Goal: Find specific page/section: Find specific page/section

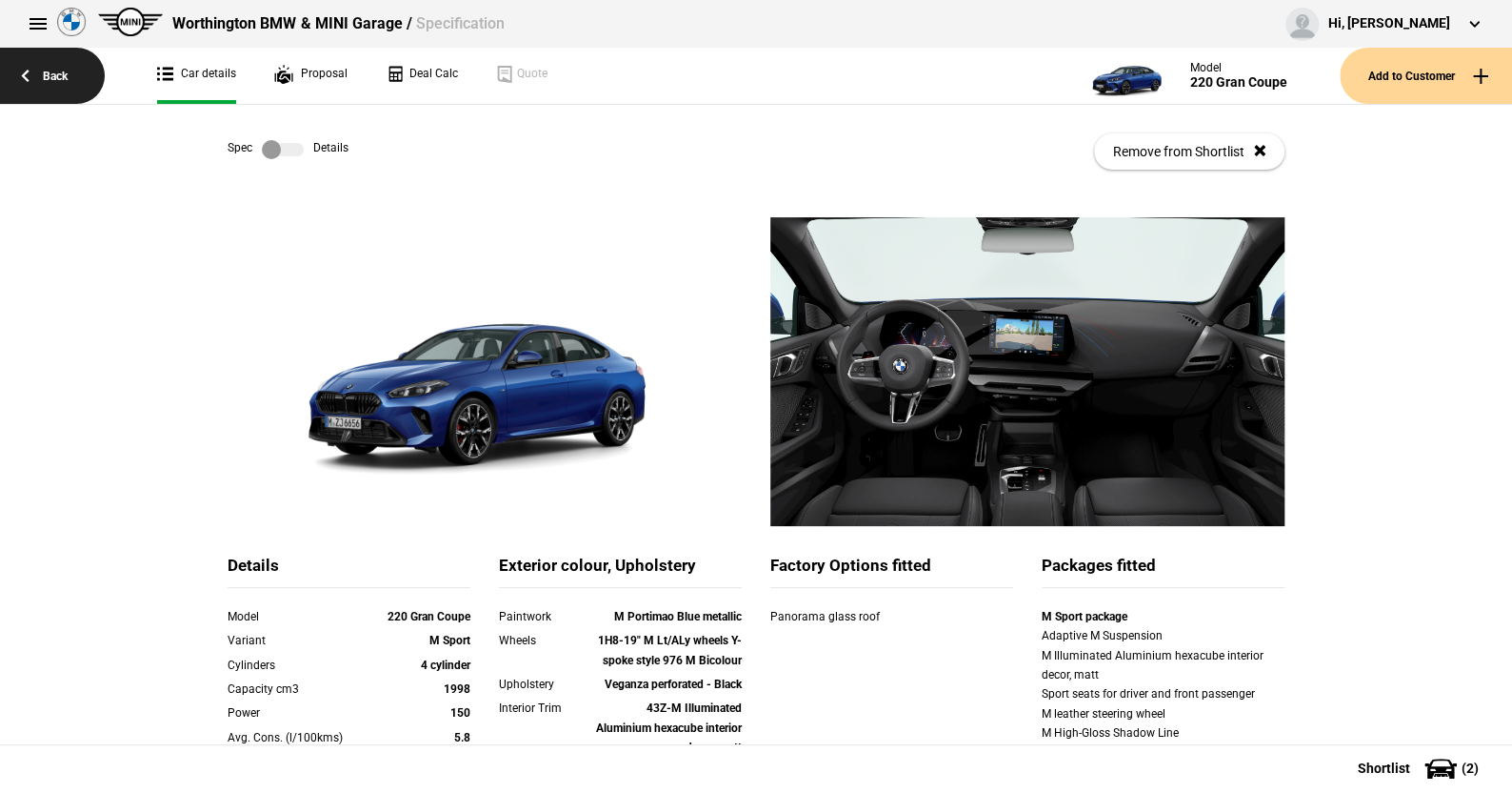
click at [58, 71] on link "Back" at bounding box center [52, 76] width 104 height 57
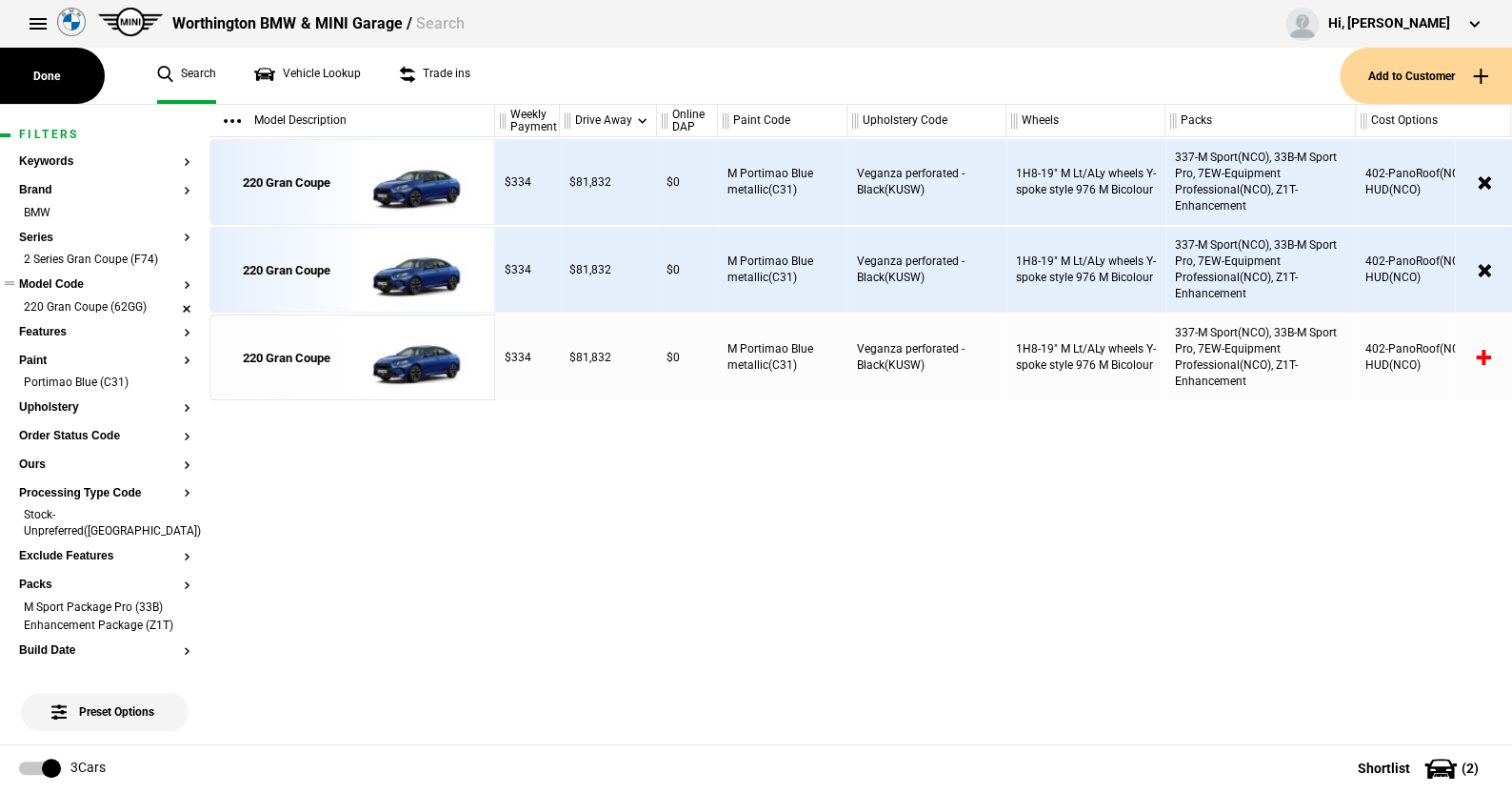
click at [173, 301] on li "220 Gran Coupe (62GG)" at bounding box center [105, 309] width 172 height 20
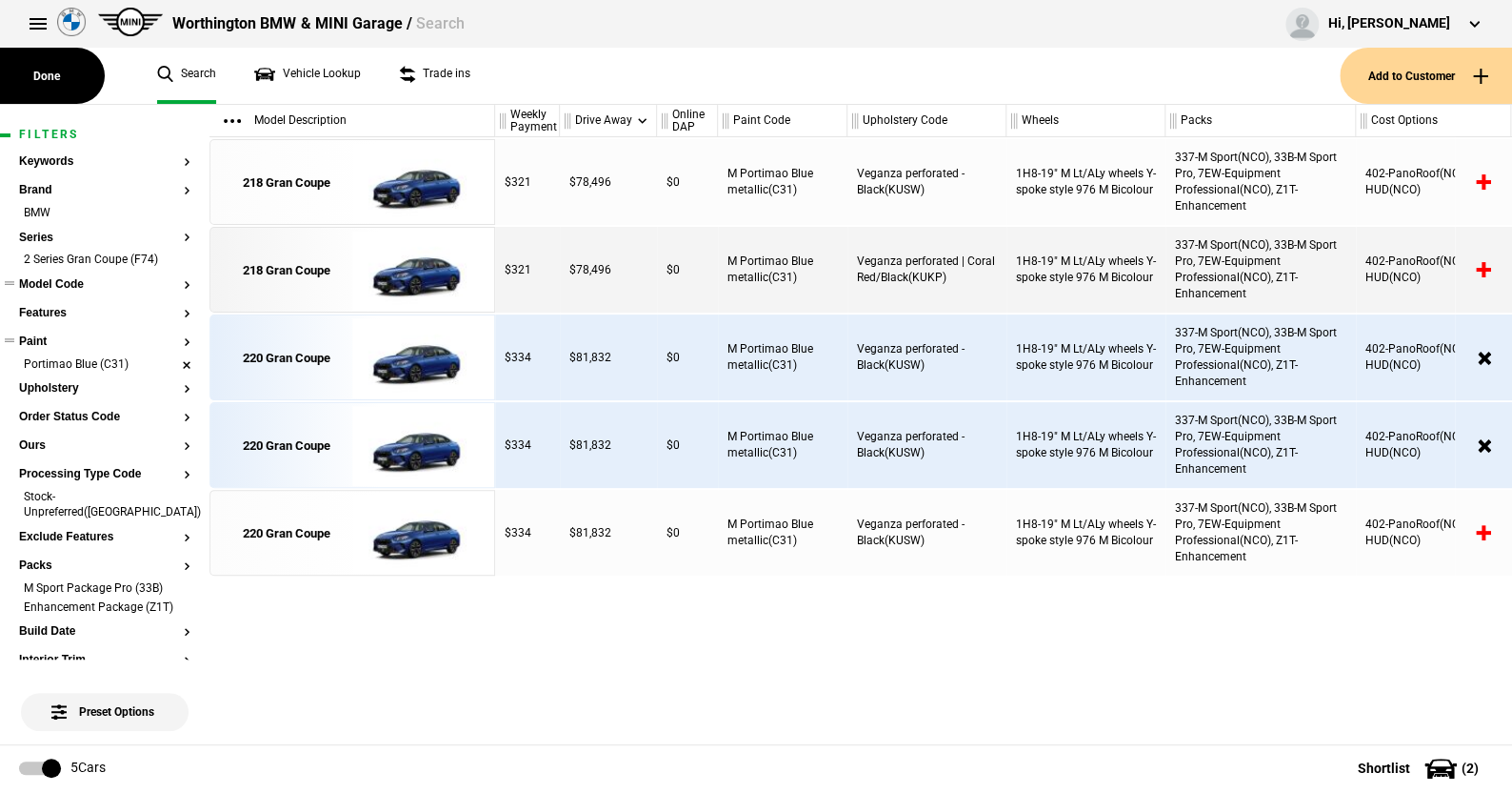
click at [171, 357] on li "Portimao Blue (C31)" at bounding box center [105, 366] width 172 height 20
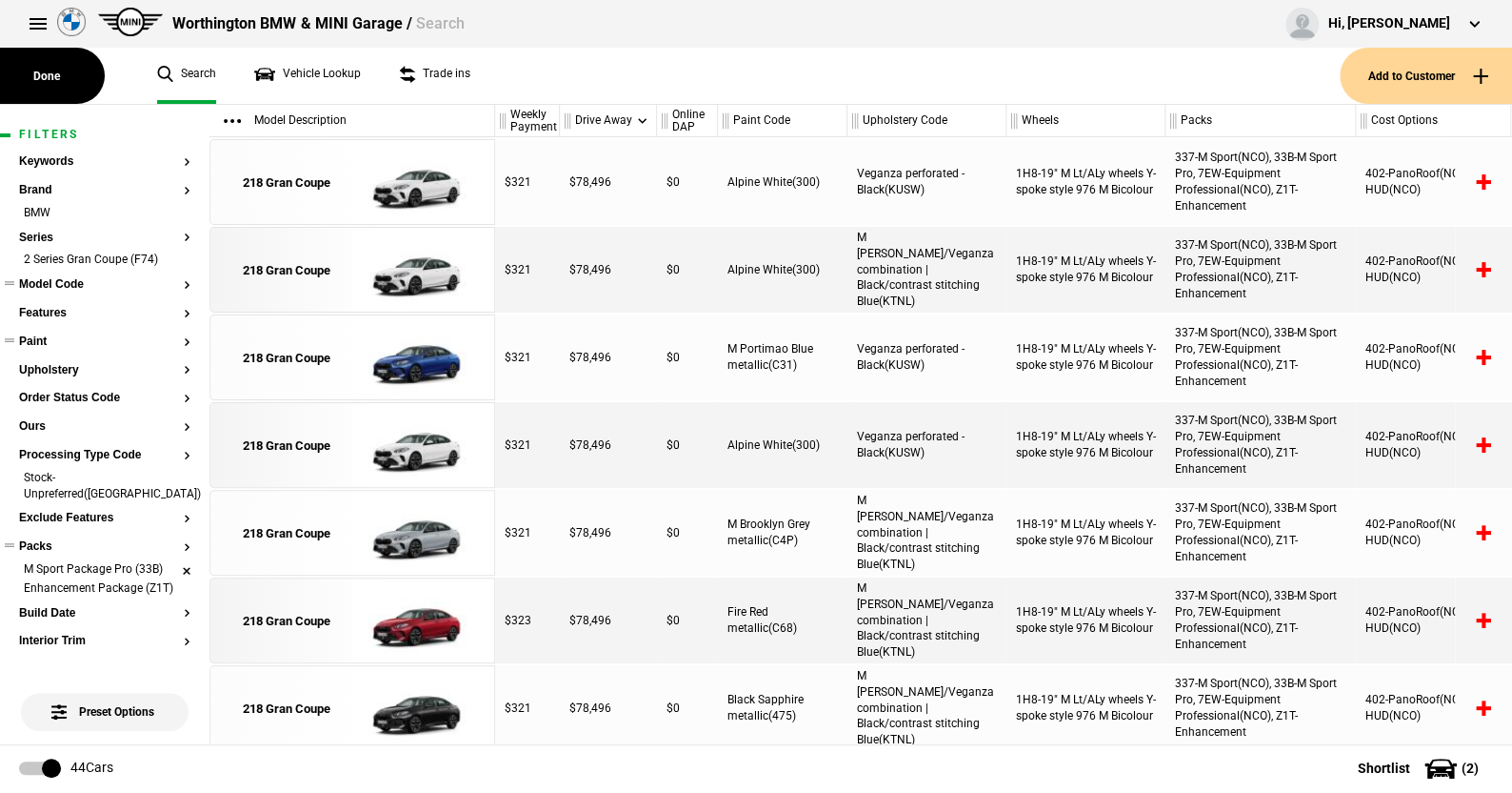
click at [174, 562] on li "M Sport Package Pro (33B)" at bounding box center [105, 571] width 172 height 20
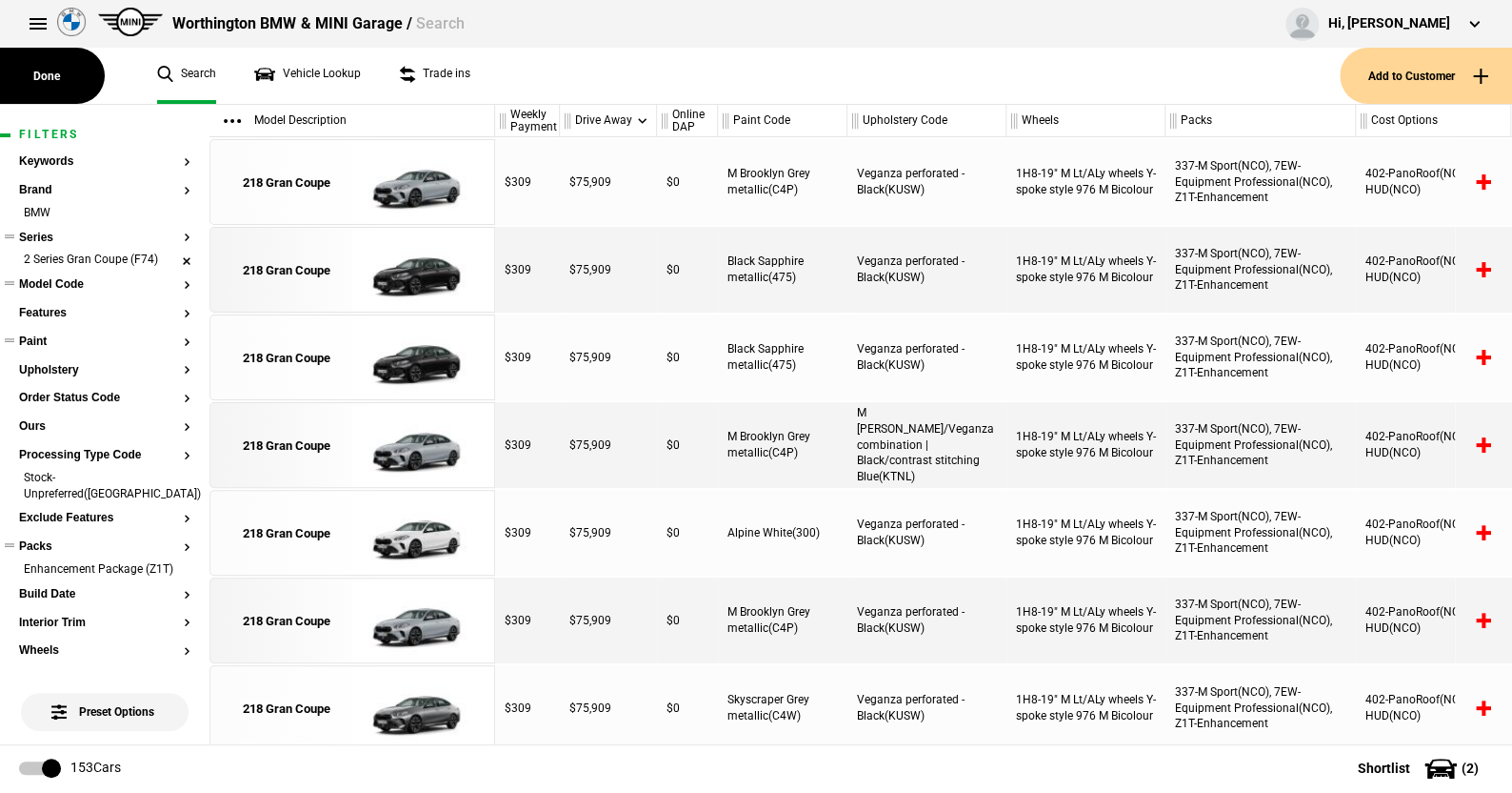
click at [173, 256] on li "2 Series Gran Coupe (F74)" at bounding box center [105, 262] width 172 height 20
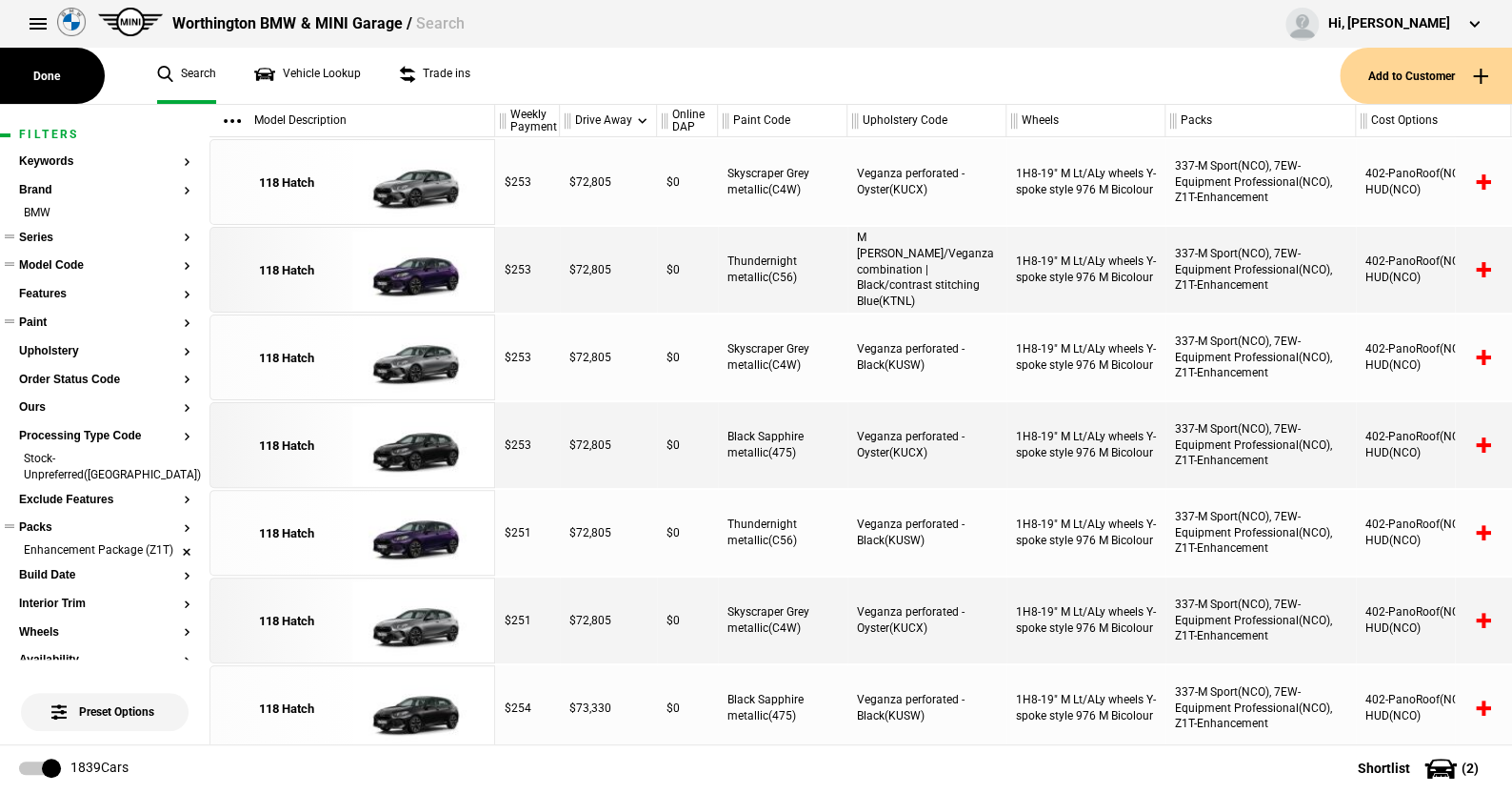
click at [170, 542] on li "Enhancement Package (Z1T)" at bounding box center [105, 552] width 172 height 20
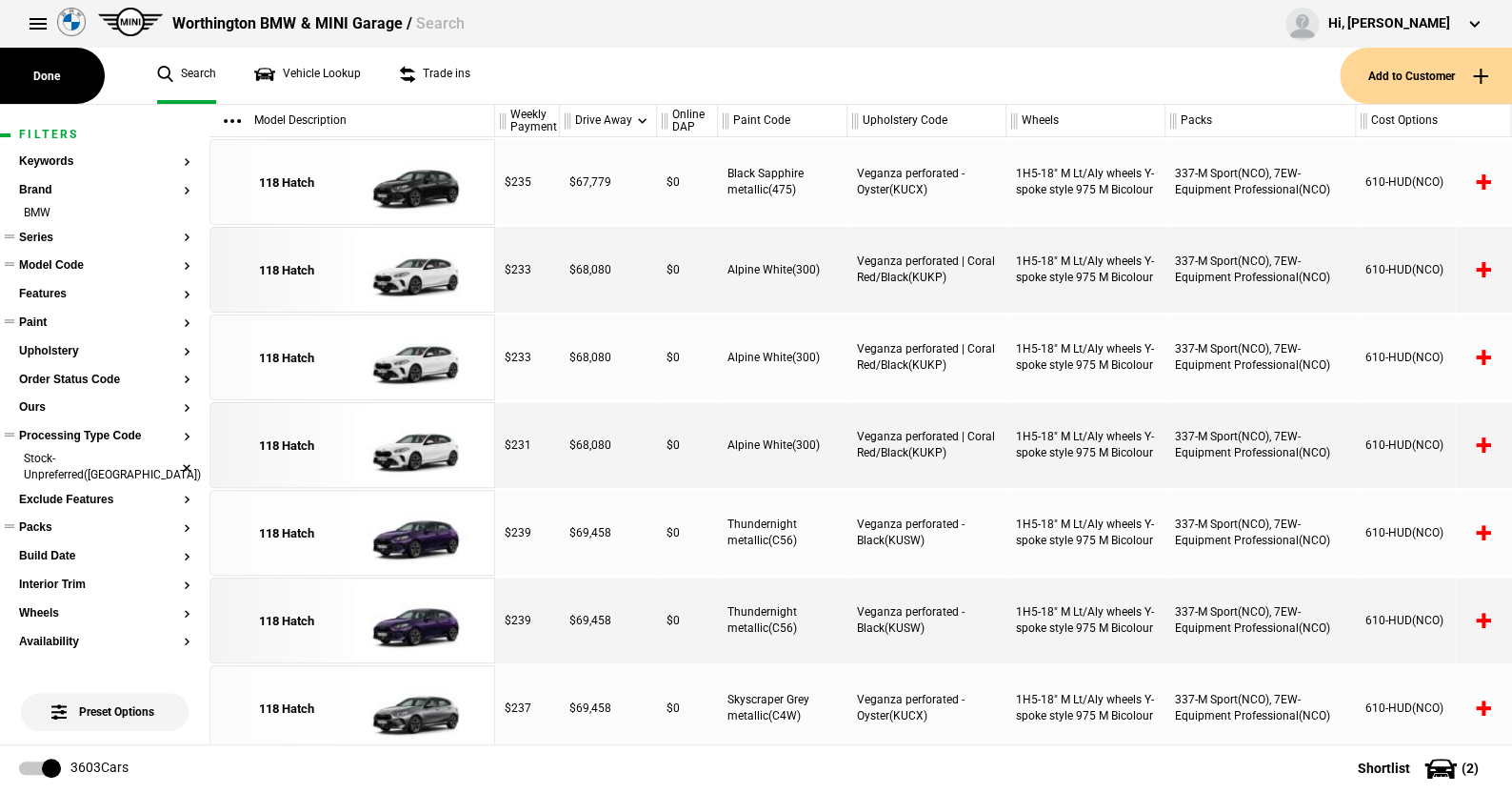
click at [171, 459] on li "Stock-Unpreferred([GEOGRAPHIC_DATA])" at bounding box center [105, 469] width 172 height 35
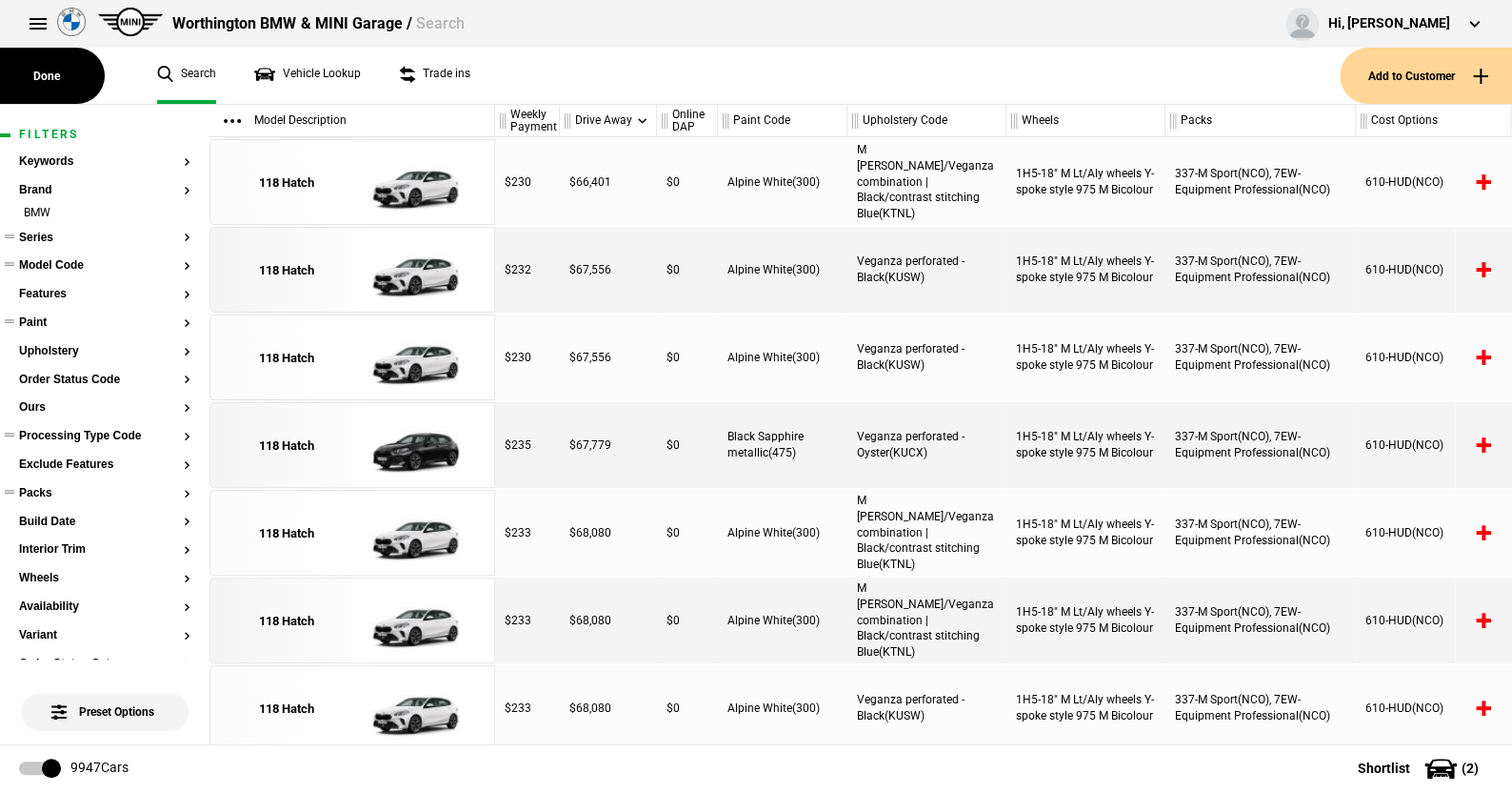
click at [51, 235] on button "Series" at bounding box center [105, 238] width 172 height 14
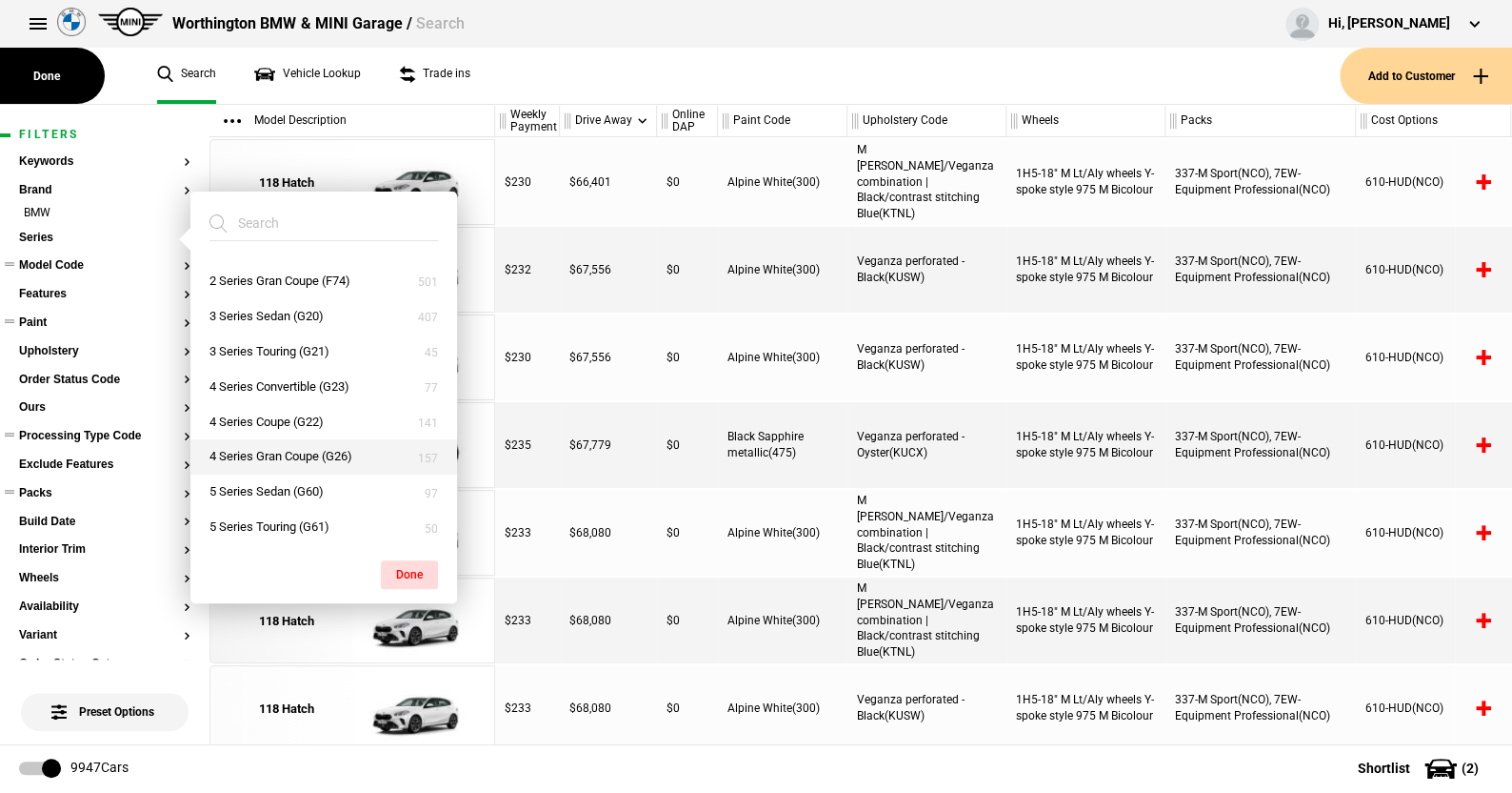
scroll to position [96, 0]
click at [262, 456] on button "5 Series Sedan (G60)" at bounding box center [323, 459] width 266 height 35
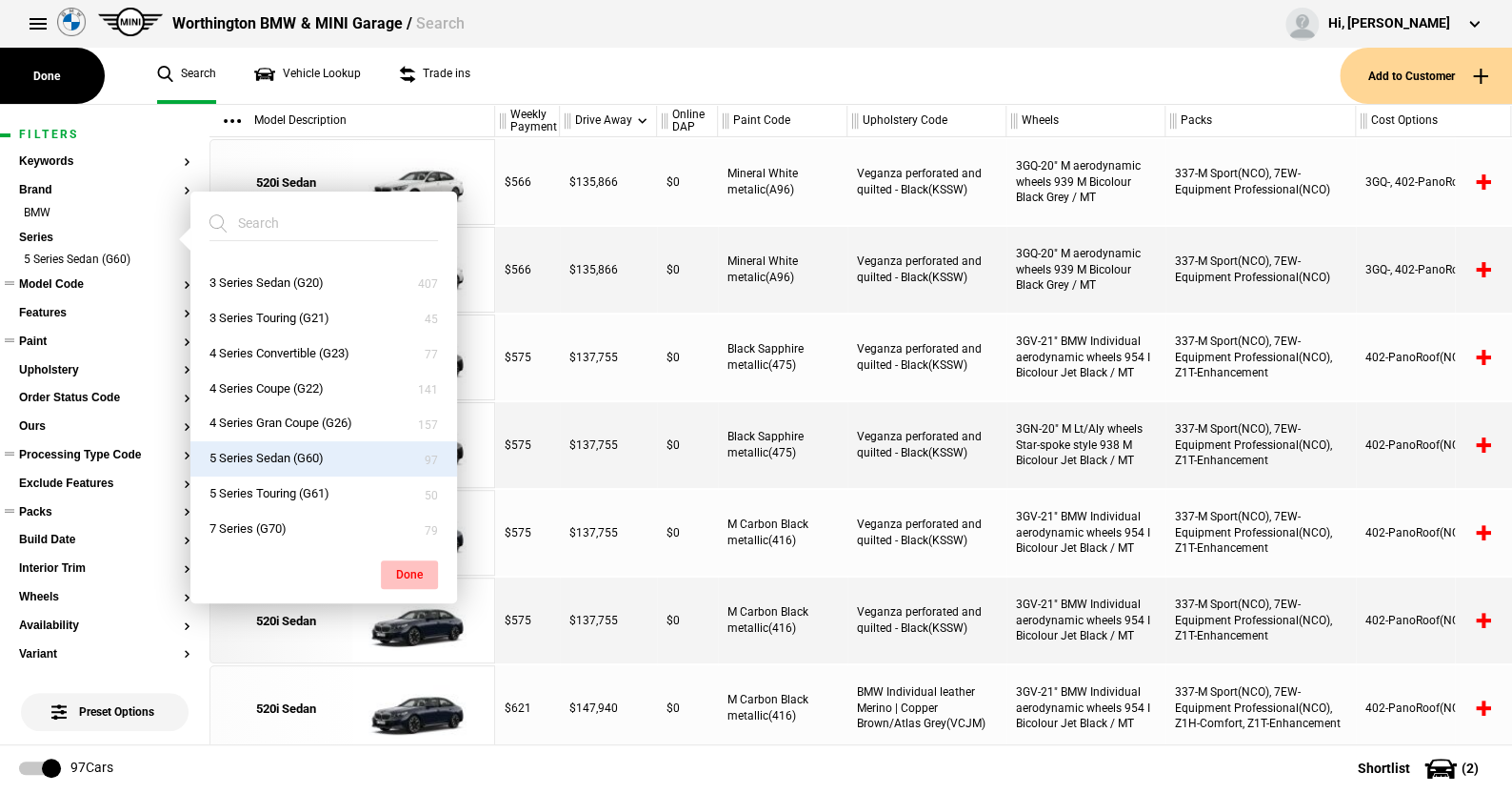
click at [409, 565] on button "Done" at bounding box center [409, 574] width 58 height 28
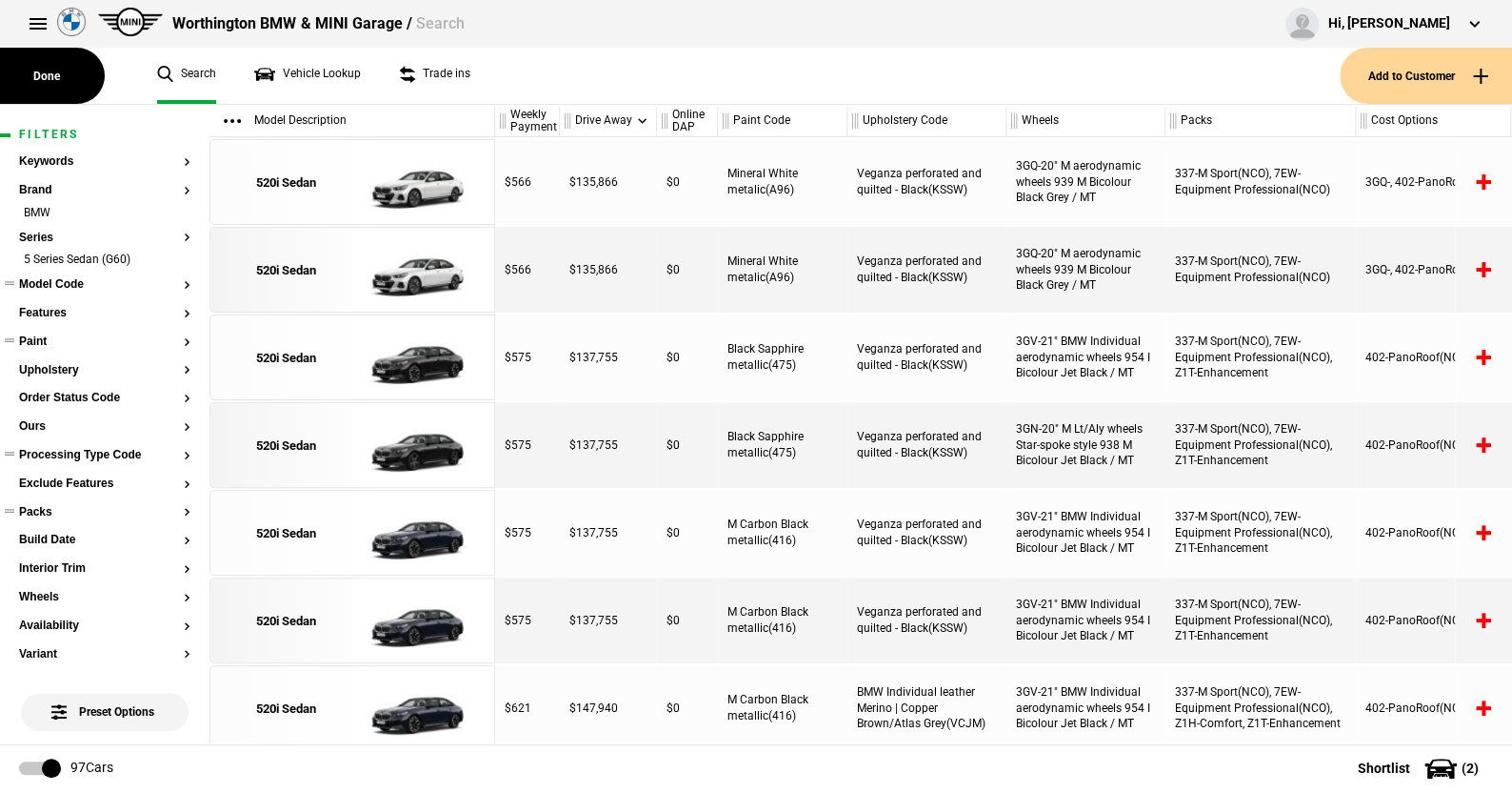
click at [75, 279] on button "Model Code" at bounding box center [105, 285] width 172 height 14
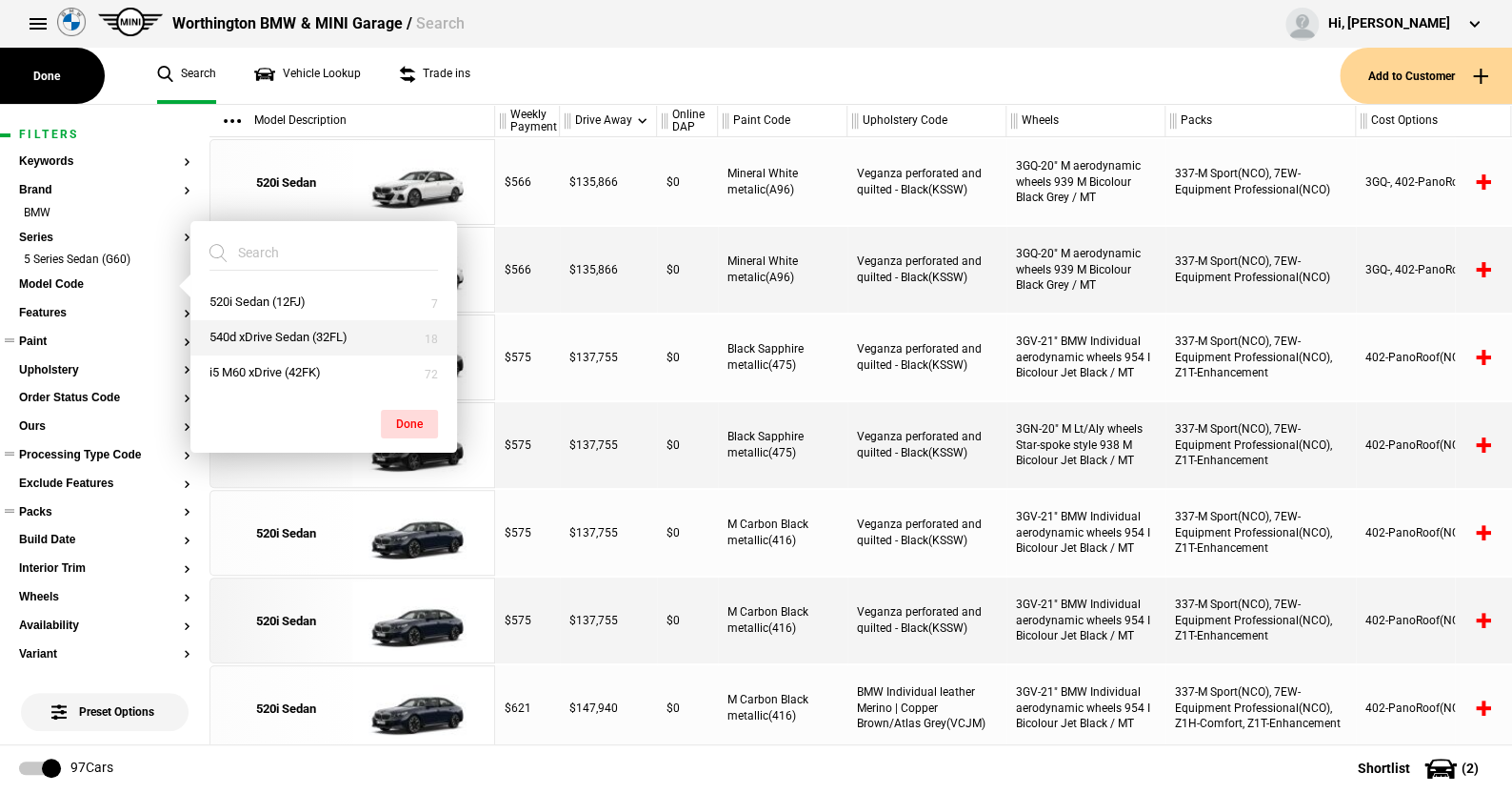
click at [275, 338] on button "540d xDrive Sedan (32FL)" at bounding box center [323, 338] width 266 height 35
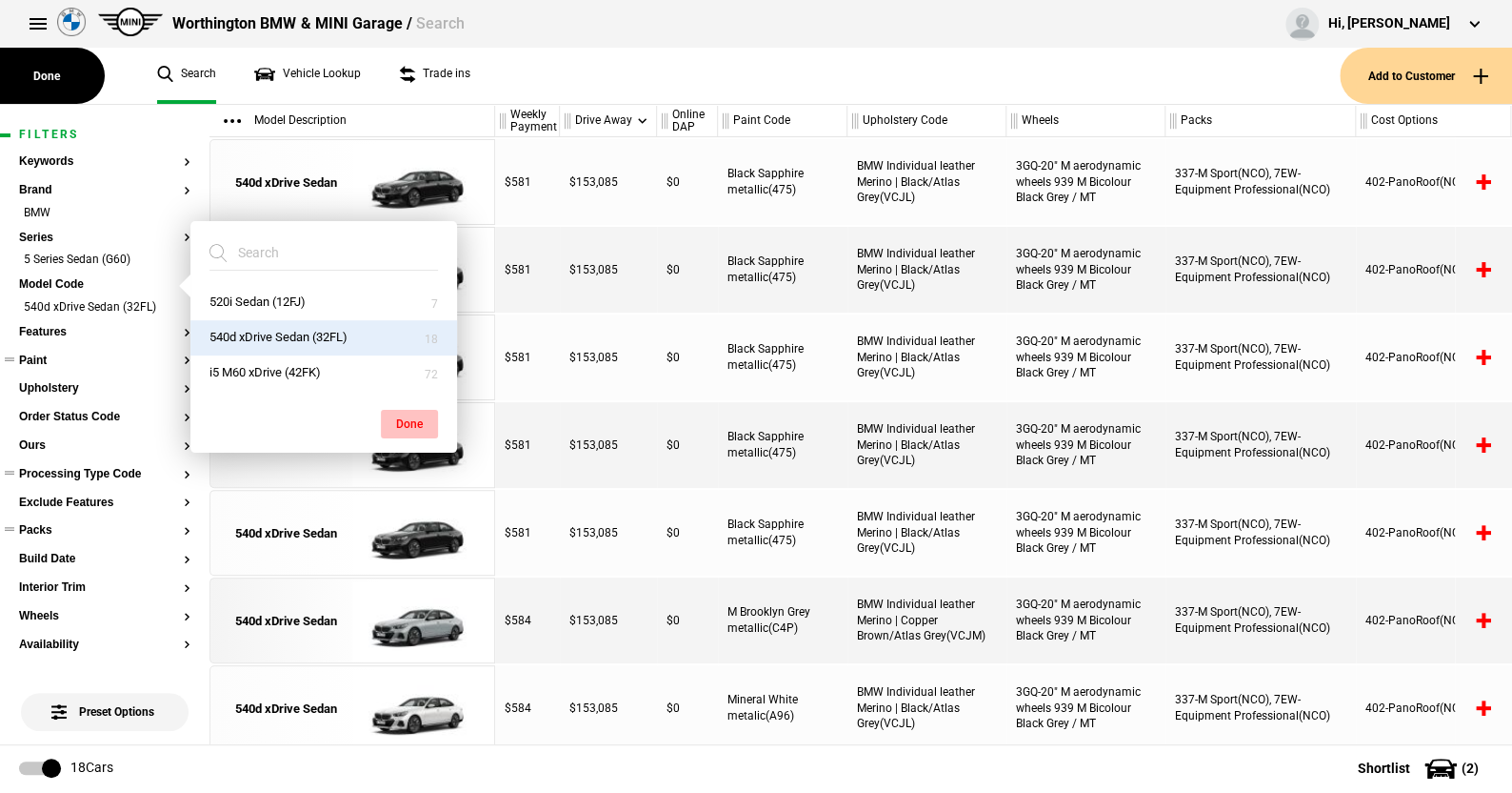
click at [402, 420] on button "Done" at bounding box center [409, 424] width 58 height 28
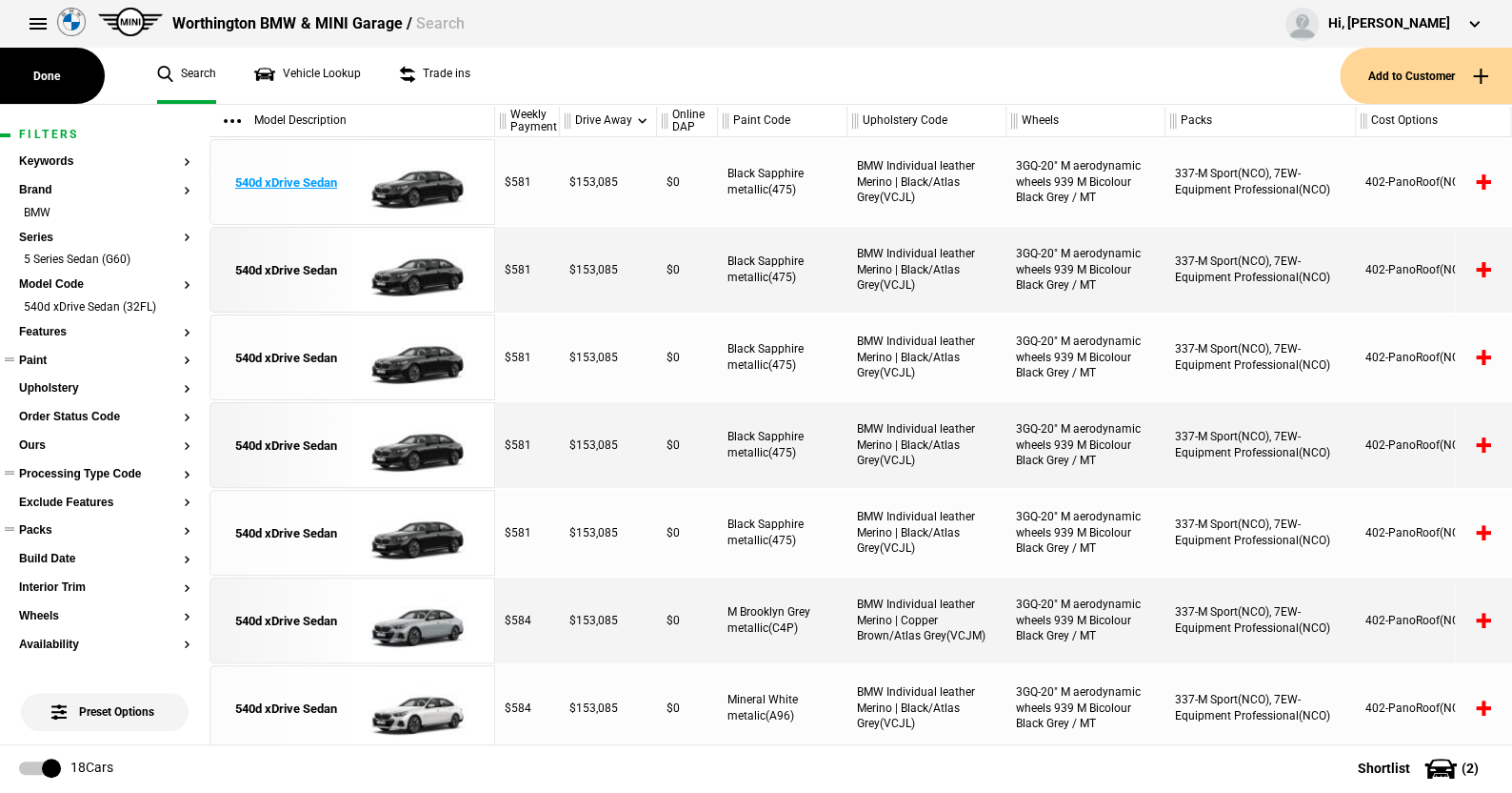
click at [426, 188] on img at bounding box center [419, 183] width 133 height 86
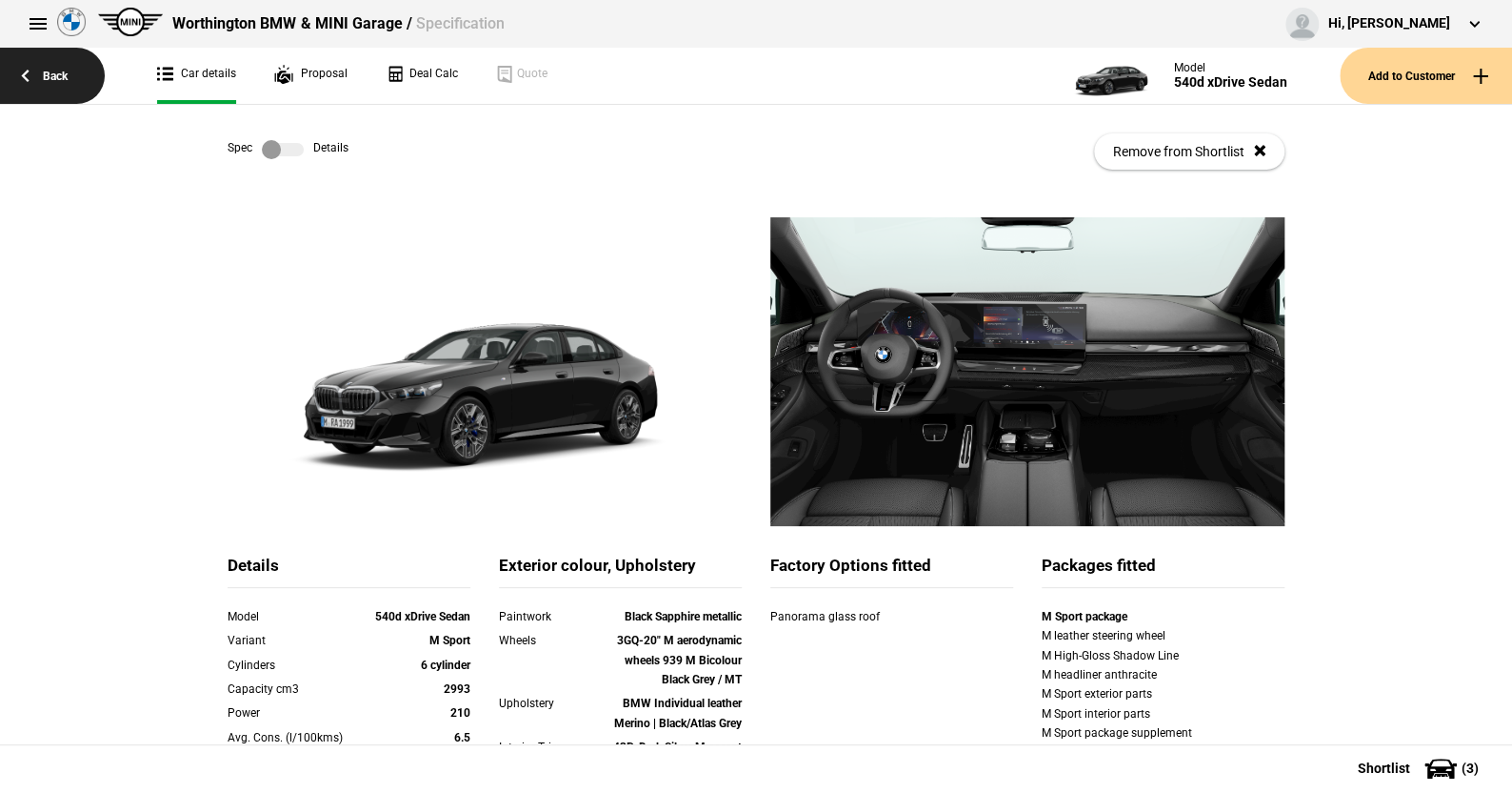
click at [56, 77] on link "Back" at bounding box center [52, 76] width 104 height 57
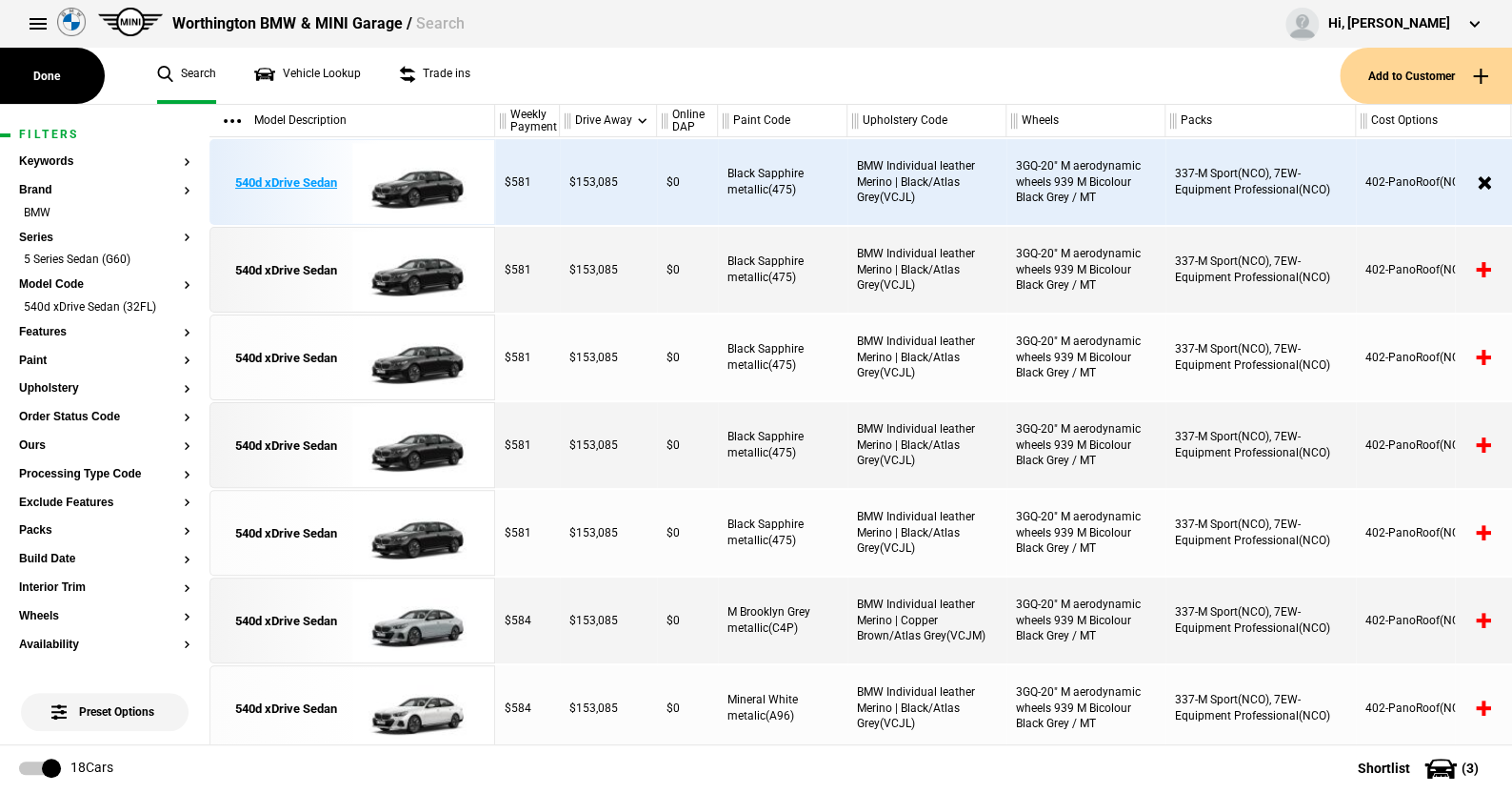
click at [420, 184] on img at bounding box center [419, 183] width 133 height 86
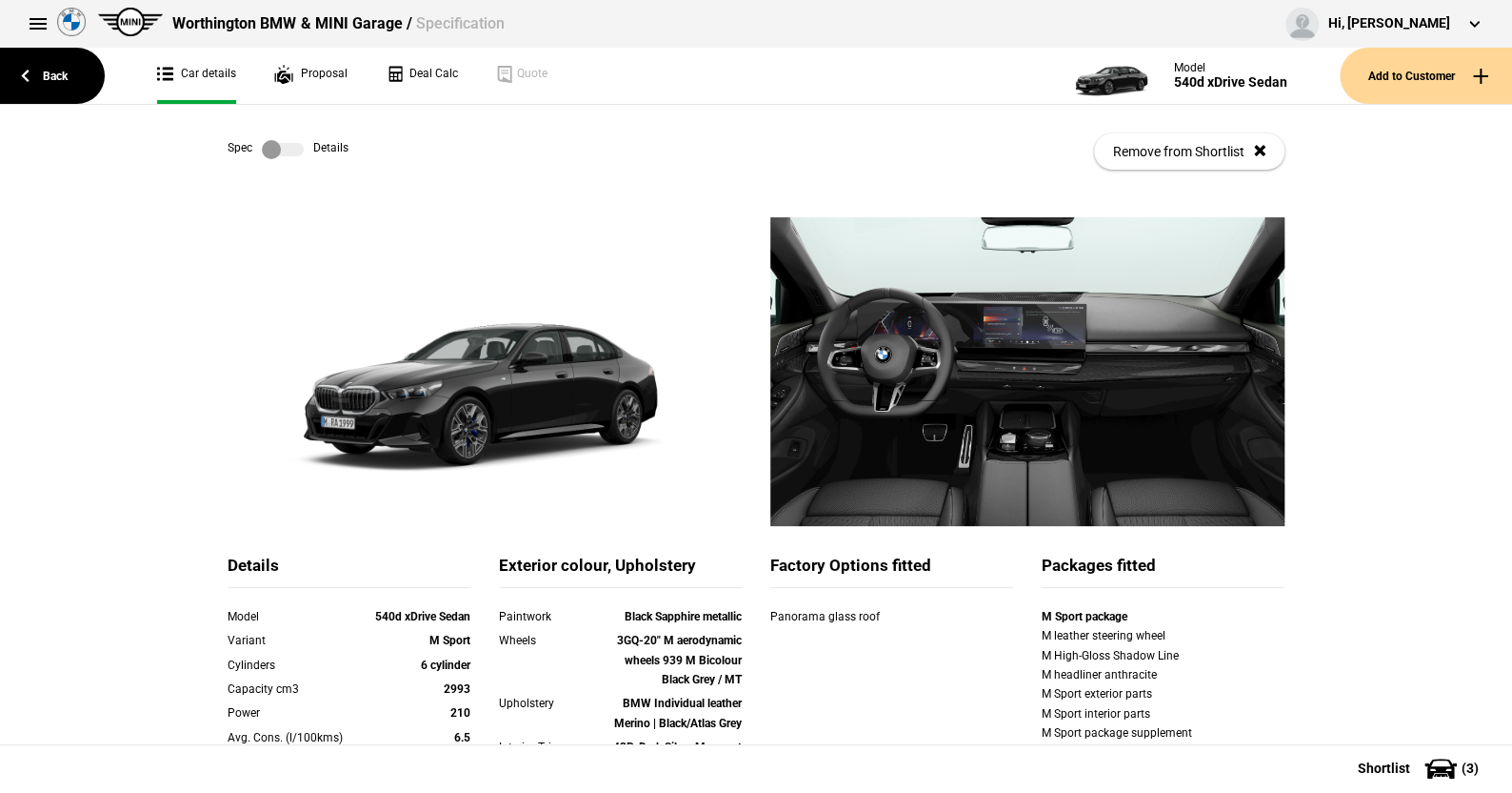
click at [299, 142] on link at bounding box center [283, 149] width 61 height 20
